Goal: Task Accomplishment & Management: Use online tool/utility

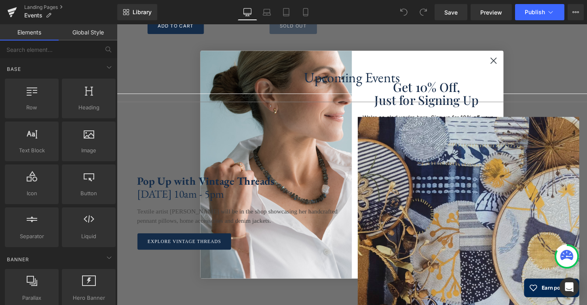
scroll to position [832, 0]
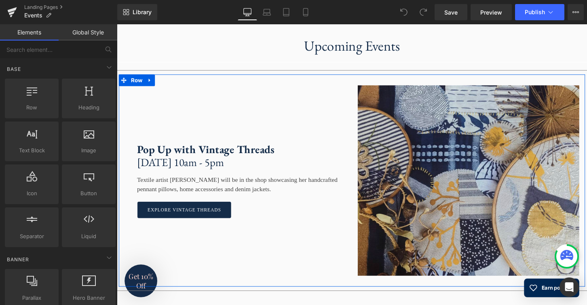
scroll to position [884, 0]
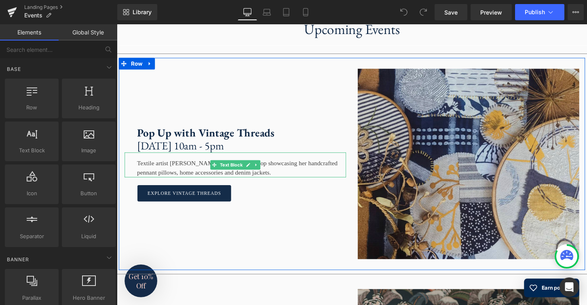
click at [296, 183] on div "Textile artist [PERSON_NAME] will be in the shop showcasing her handcrafted pen…" at bounding box center [240, 170] width 231 height 26
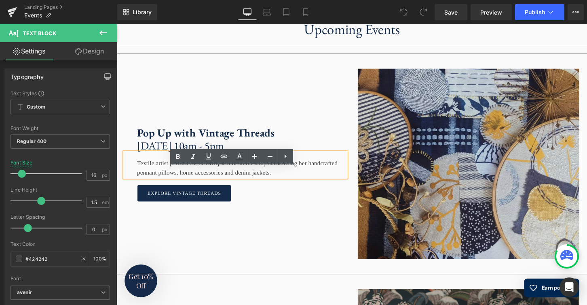
click at [137, 183] on div "Textile artist [PERSON_NAME] will be in the shop showcasing her handcrafted pen…" at bounding box center [240, 170] width 231 height 26
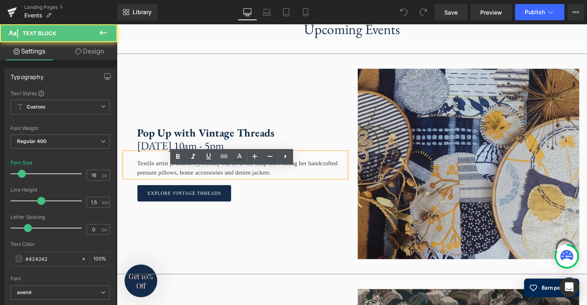
click at [335, 183] on div "Textile artist [PERSON_NAME] will be in the shop showcasing her handcrafted pen…" at bounding box center [240, 170] width 231 height 26
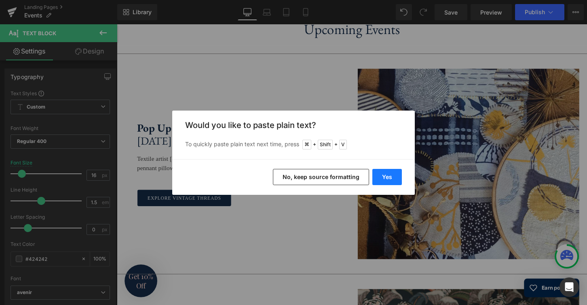
click at [393, 179] on button "Yes" at bounding box center [388, 177] width 30 height 16
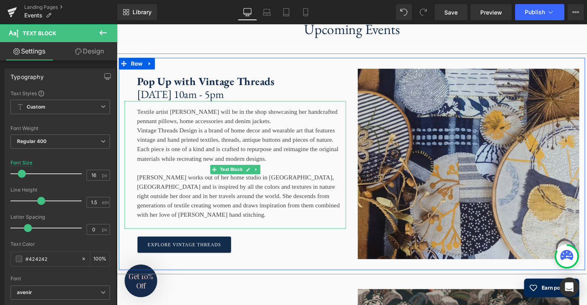
drag, startPoint x: 136, startPoint y: 125, endPoint x: 334, endPoint y: 131, distance: 197.5
click at [334, 131] on div "Textile artist [PERSON_NAME] will be in the shop showcasing her handcrafted pen…" at bounding box center [240, 170] width 231 height 133
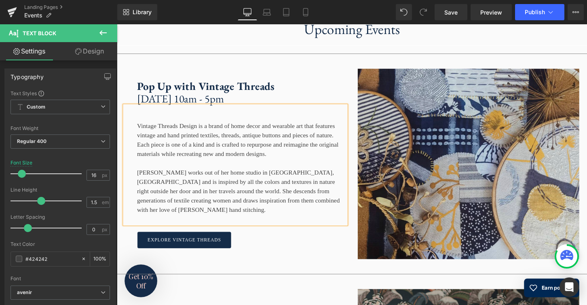
click at [138, 141] on div "Vintage Threads Design is a brand of home decor and wearable art that features …" at bounding box center [247, 144] width 218 height 39
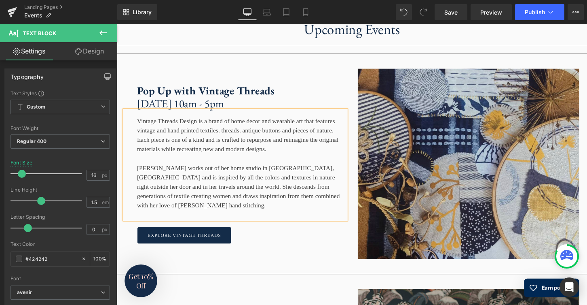
click at [351, 89] on div "Pop Up with Vintage Threads [DATE] 10am - 5pm Text Block Vintage Threads Design…" at bounding box center [240, 168] width 243 height 197
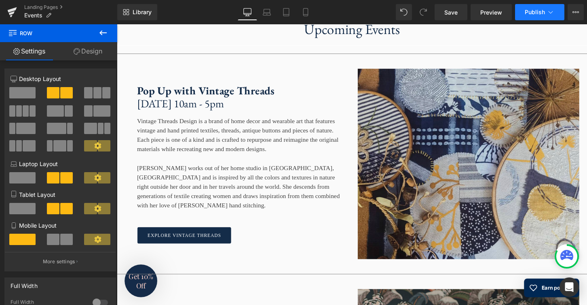
click at [534, 13] on span "Publish" at bounding box center [535, 12] width 20 height 6
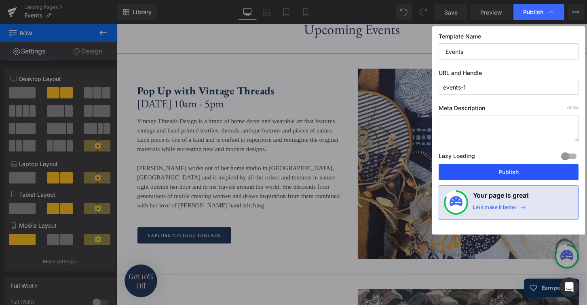
click at [513, 169] on button "Publish" at bounding box center [509, 172] width 140 height 16
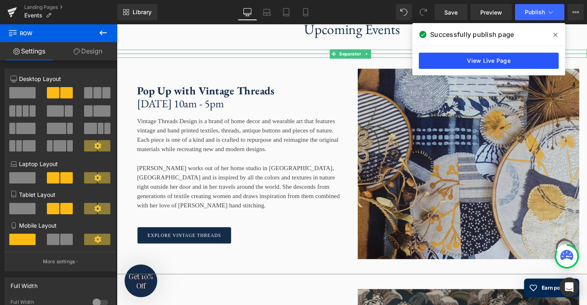
click at [485, 59] on link "View Live Page" at bounding box center [489, 61] width 140 height 16
